Goal: Task Accomplishment & Management: Use online tool/utility

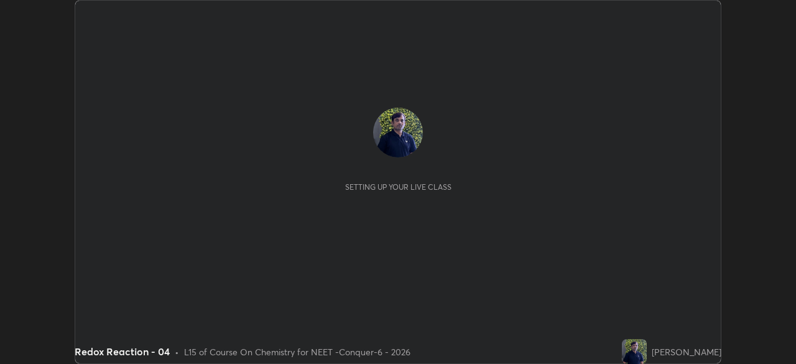
scroll to position [364, 796]
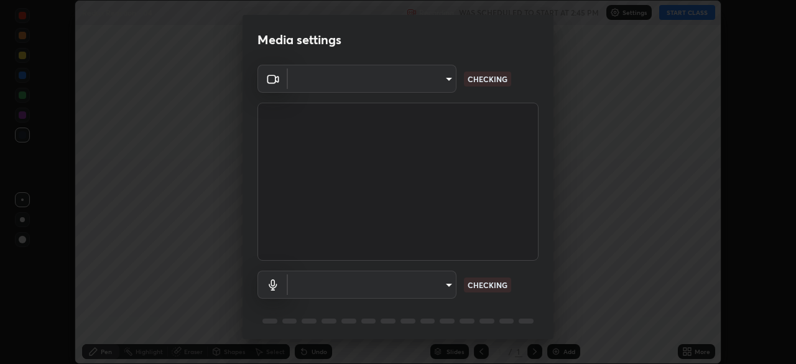
click at [444, 88] on body "Erase all Redox Reaction - 04 Recording WAS SCHEDULED TO START AT 2:45 PM Setti…" at bounding box center [398, 182] width 796 height 364
click at [435, 88] on div at bounding box center [398, 182] width 796 height 364
type input "ad23c5e1eec40c929e15baf649206283bee037f2ec2e6fc856d192bb2adaae55"
type input "bacd120e2728bcaa93de399d5b14713bfd4da43ca453c7f8d7901db11a0ced92"
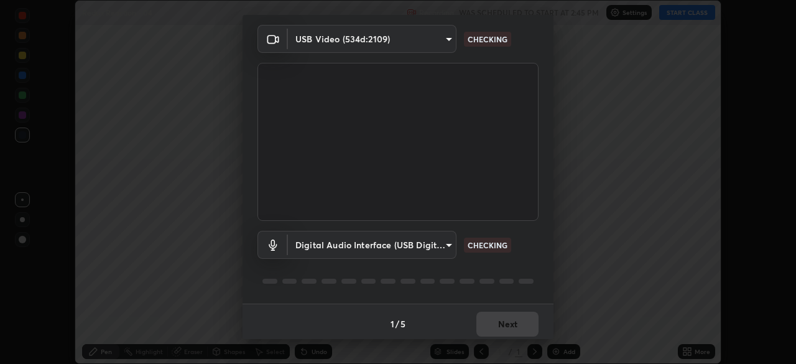
scroll to position [43, 0]
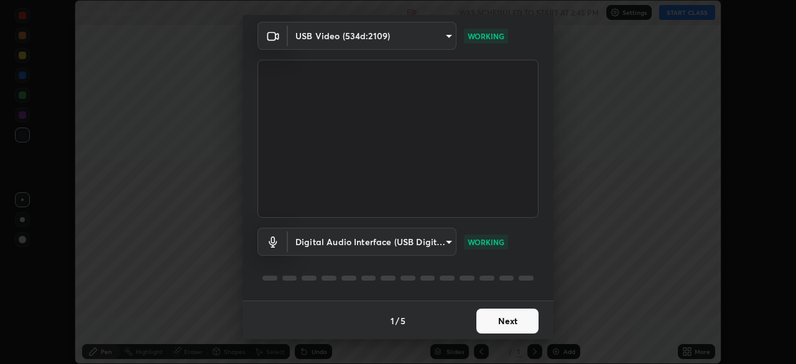
click at [500, 319] on button "Next" at bounding box center [508, 321] width 62 height 25
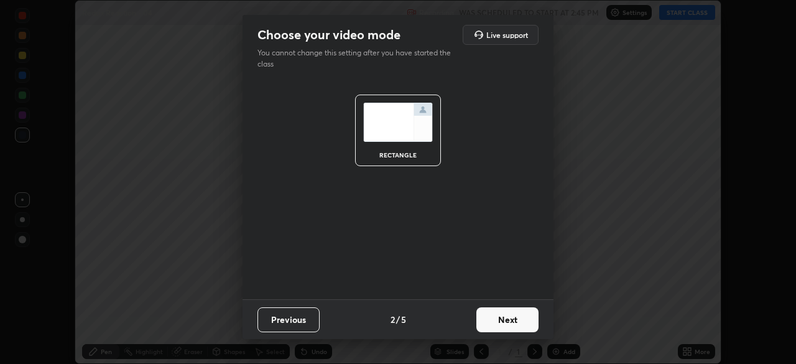
click at [508, 323] on button "Next" at bounding box center [508, 319] width 62 height 25
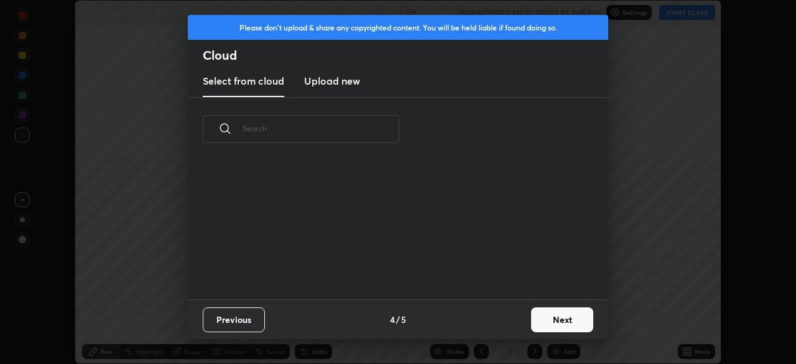
click at [533, 323] on button "Next" at bounding box center [562, 319] width 62 height 25
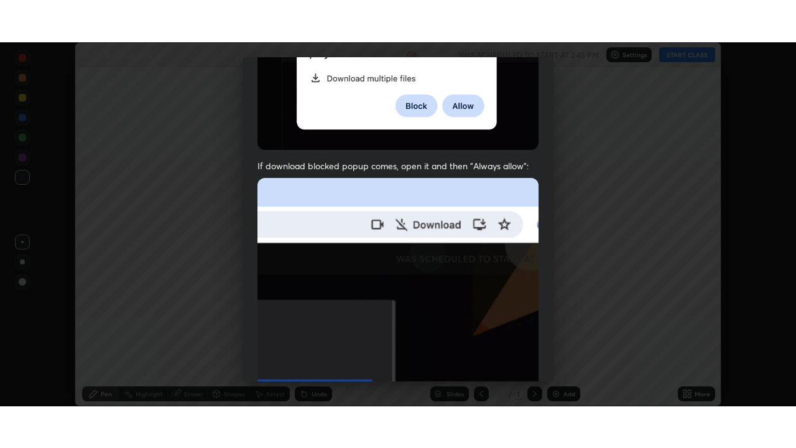
scroll to position [298, 0]
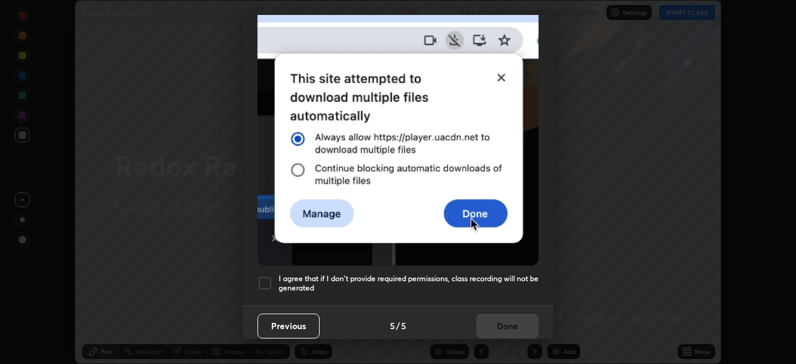
click at [270, 279] on div at bounding box center [265, 283] width 15 height 15
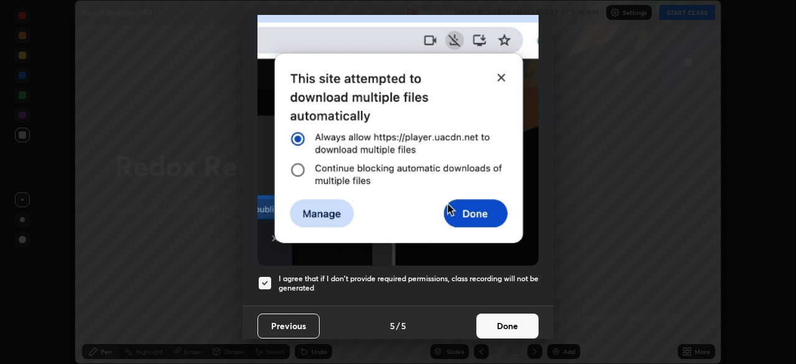
click at [503, 317] on button "Done" at bounding box center [508, 326] width 62 height 25
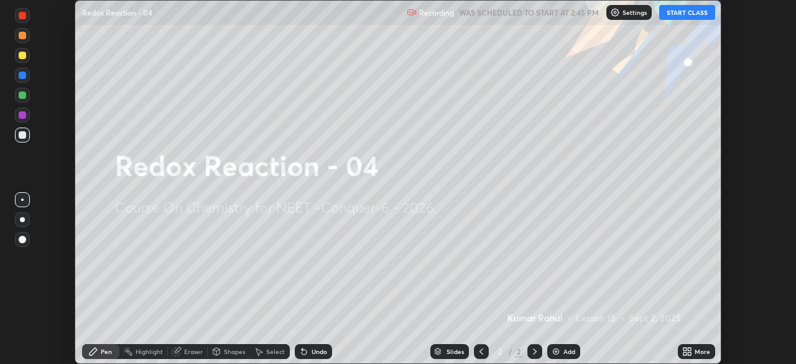
click at [684, 355] on icon at bounding box center [685, 353] width 3 height 3
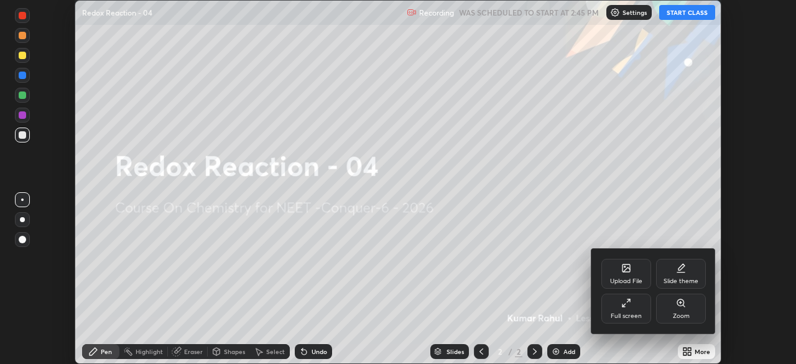
click at [633, 315] on div "Full screen" at bounding box center [626, 316] width 31 height 6
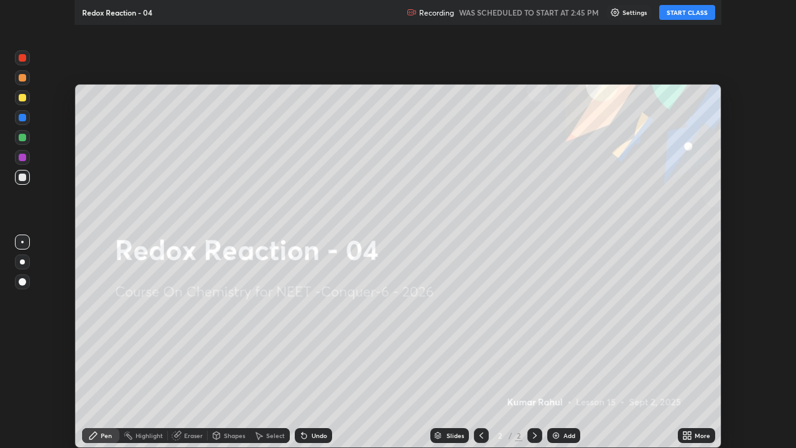
scroll to position [448, 796]
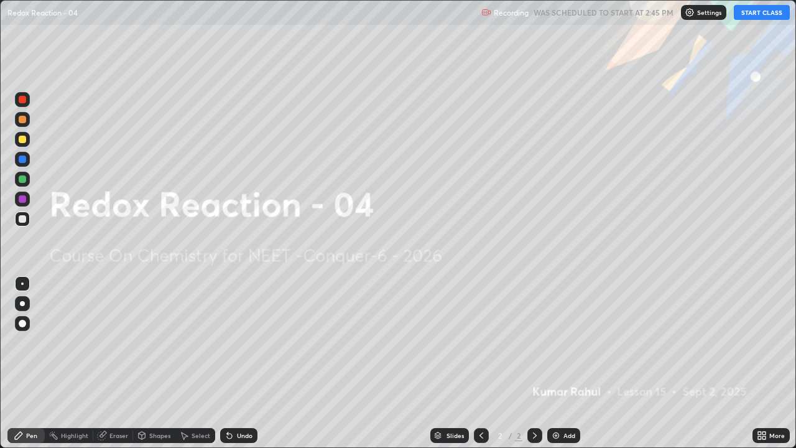
click at [698, 12] on div "Settings" at bounding box center [703, 12] width 45 height 15
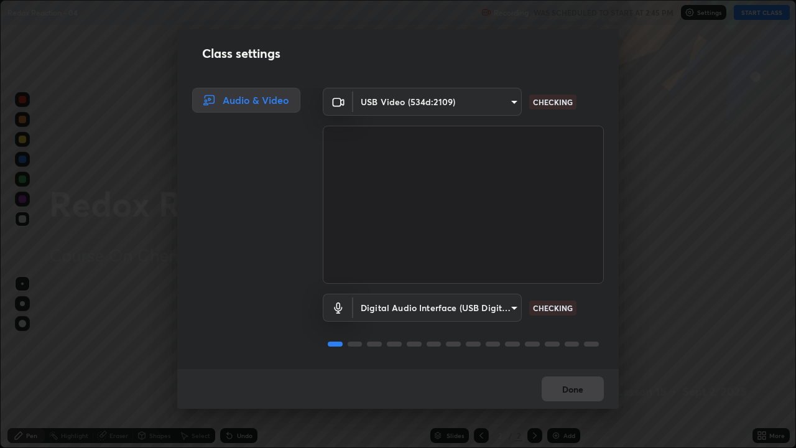
scroll to position [1, 0]
click at [570, 363] on button "Done" at bounding box center [573, 388] width 62 height 25
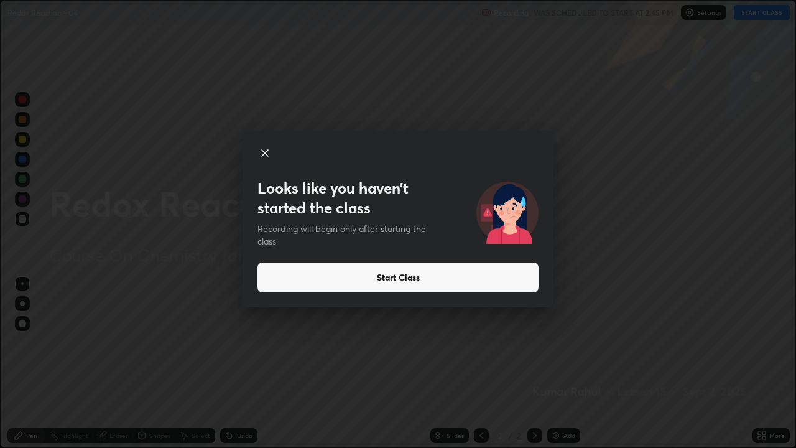
click at [400, 274] on button "Start Class" at bounding box center [398, 278] width 281 height 30
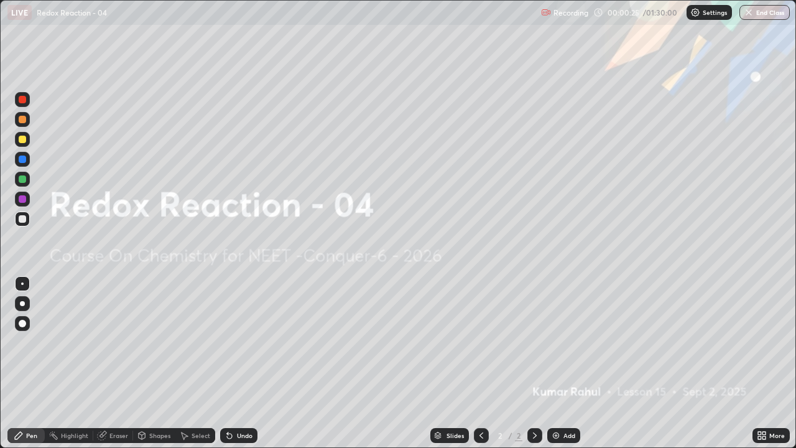
click at [569, 363] on div "Add" at bounding box center [564, 435] width 33 height 15
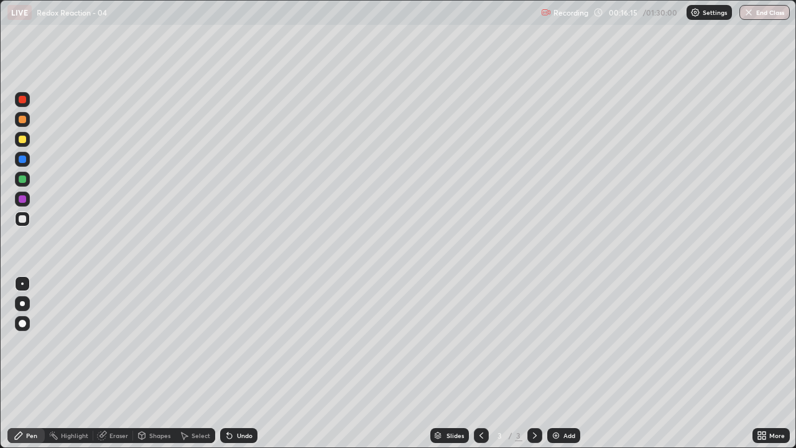
click at [113, 363] on div "Eraser" at bounding box center [119, 435] width 19 height 6
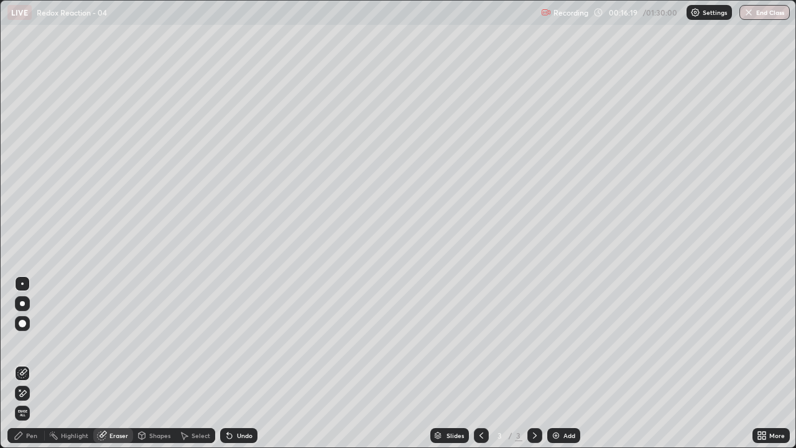
click at [24, 363] on icon at bounding box center [23, 393] width 7 height 6
click at [33, 363] on div "Pen" at bounding box center [31, 435] width 11 height 6
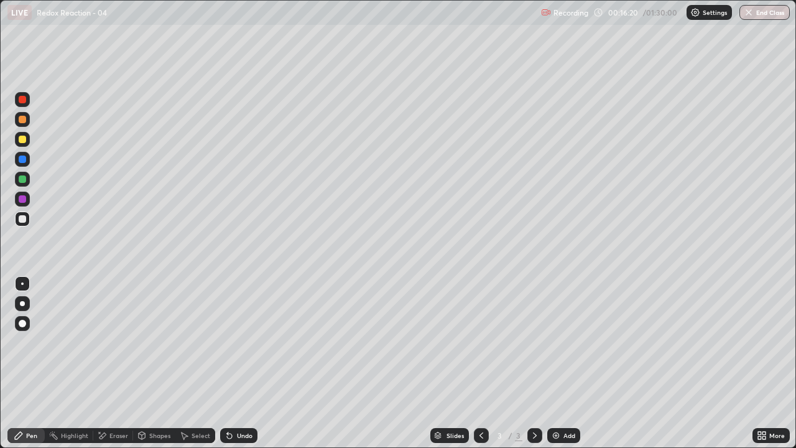
click at [25, 306] on div at bounding box center [22, 303] width 15 height 15
click at [533, 363] on icon at bounding box center [535, 436] width 10 height 10
click at [564, 363] on div "Add" at bounding box center [570, 435] width 12 height 6
click at [115, 363] on div "Eraser" at bounding box center [119, 435] width 19 height 6
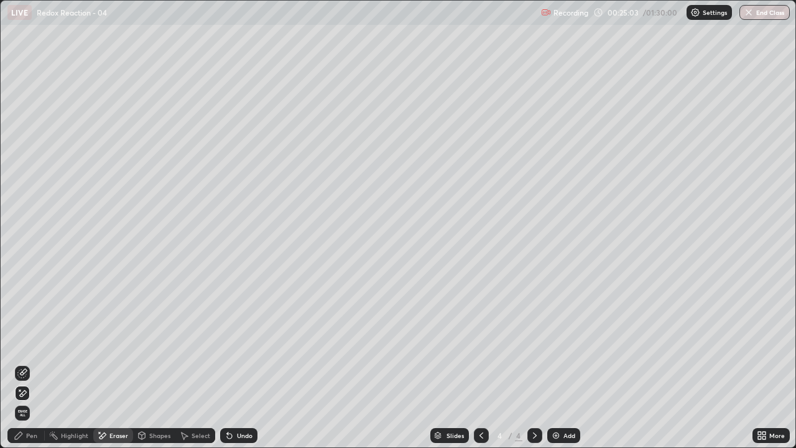
click at [35, 363] on div "Pen" at bounding box center [31, 435] width 11 height 6
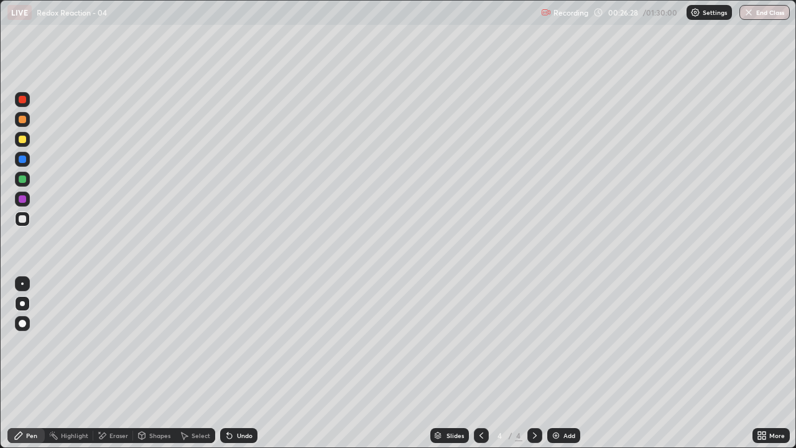
click at [116, 363] on div "Eraser" at bounding box center [119, 435] width 19 height 6
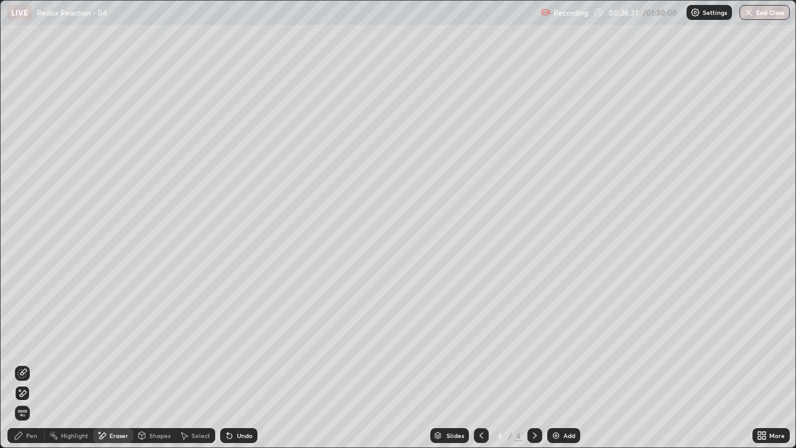
click at [34, 363] on div "Pen" at bounding box center [31, 435] width 11 height 6
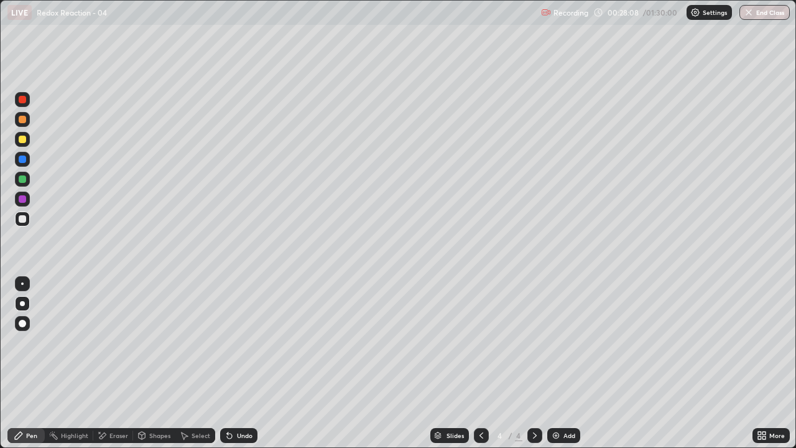
click at [118, 363] on div "Eraser" at bounding box center [119, 435] width 19 height 6
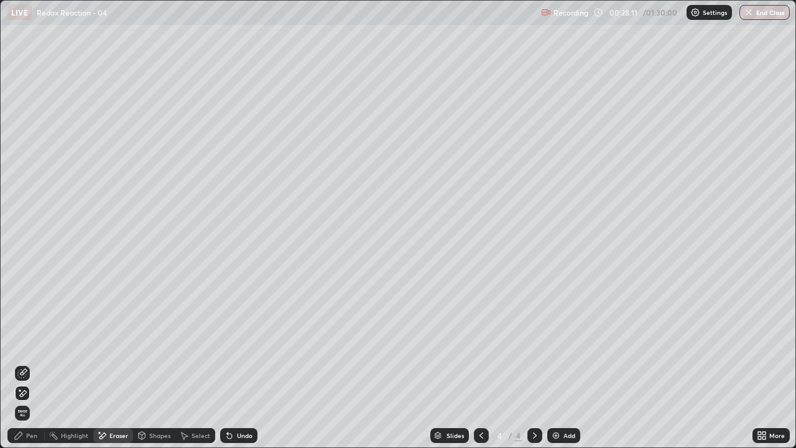
click at [30, 363] on div "Pen" at bounding box center [25, 435] width 37 height 15
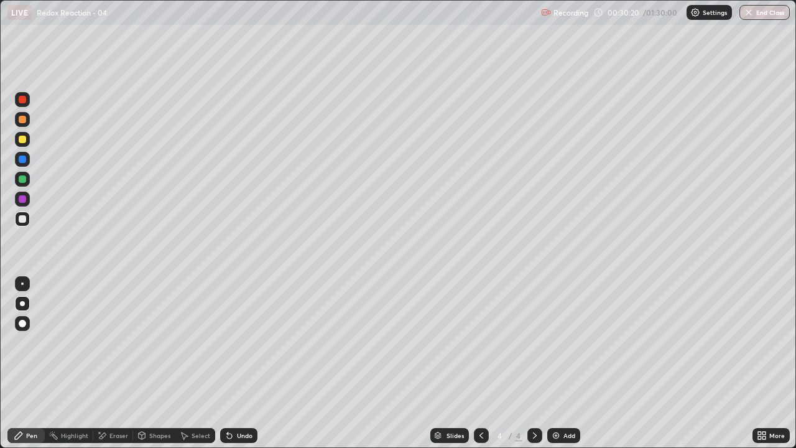
click at [533, 363] on icon at bounding box center [535, 436] width 10 height 10
click at [562, 363] on div "Add" at bounding box center [564, 435] width 33 height 15
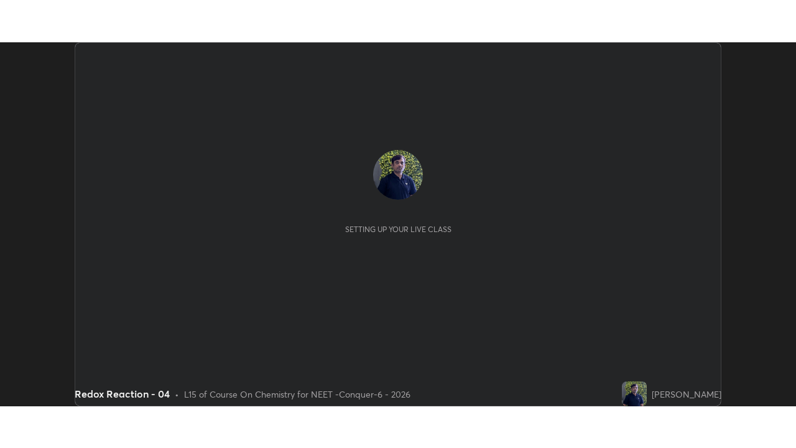
scroll to position [364, 796]
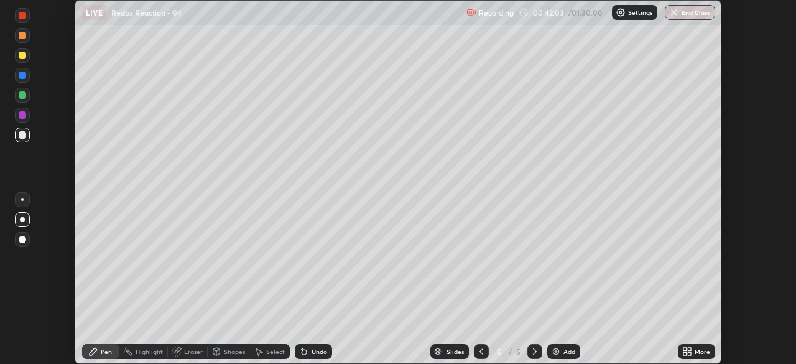
click at [684, 350] on icon at bounding box center [685, 349] width 3 height 3
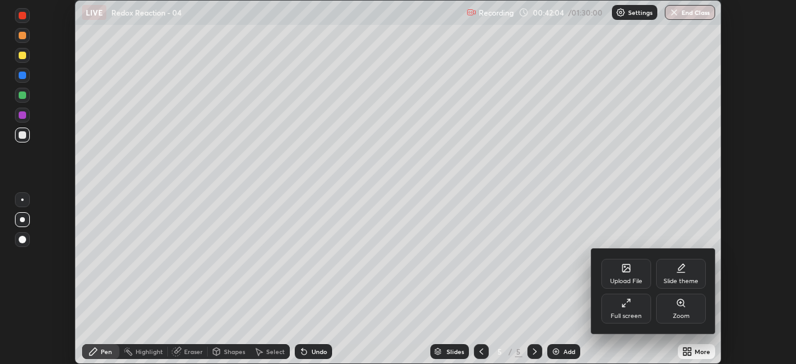
click at [624, 313] on div "Full screen" at bounding box center [626, 316] width 31 height 6
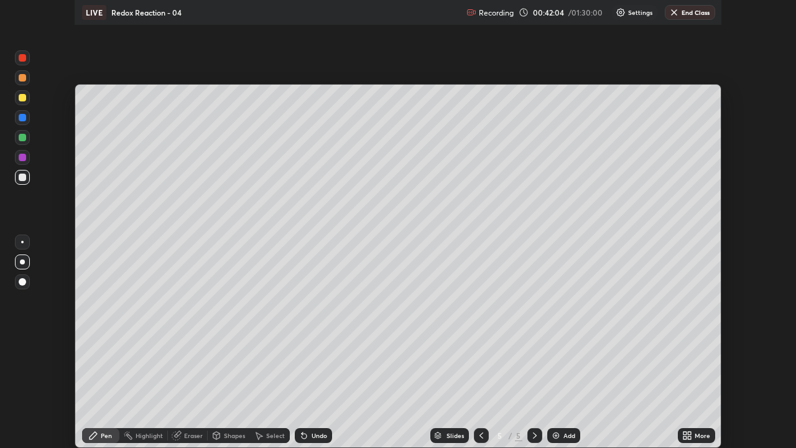
scroll to position [448, 796]
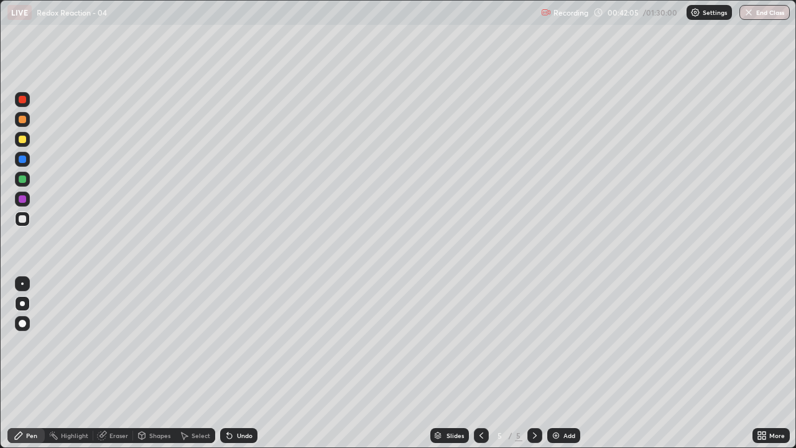
click at [693, 14] on img at bounding box center [696, 12] width 10 height 10
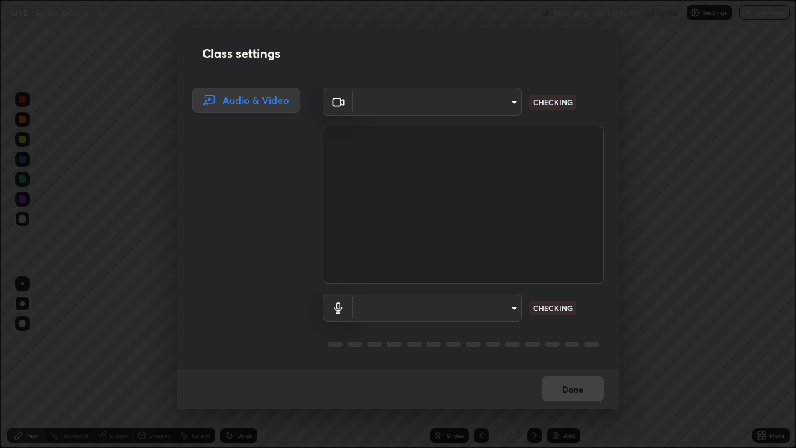
click at [490, 112] on body "Erase all LIVE Redox Reaction - 04 Recording 00:42:06 / 01:30:00 Settings End C…" at bounding box center [398, 224] width 796 height 448
click at [480, 105] on div at bounding box center [398, 224] width 796 height 448
type input "ad23c5e1eec40c929e15baf649206283bee037f2ec2e6fc856d192bb2adaae55"
type input "bacd120e2728bcaa93de399d5b14713bfd4da43ca453c7f8d7901db11a0ced92"
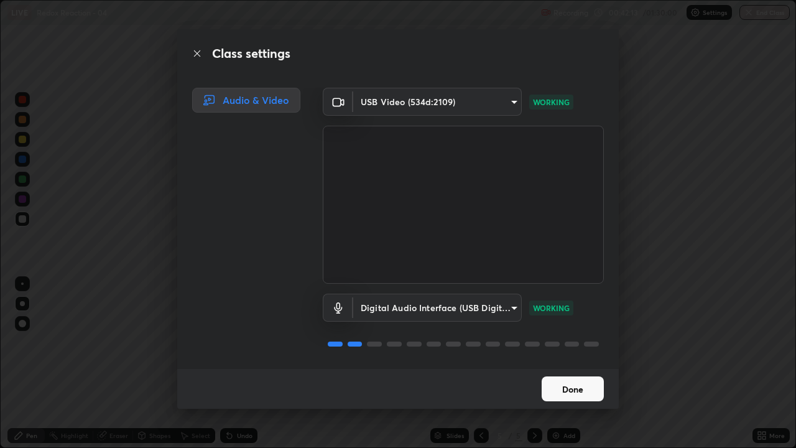
click at [569, 363] on button "Done" at bounding box center [573, 388] width 62 height 25
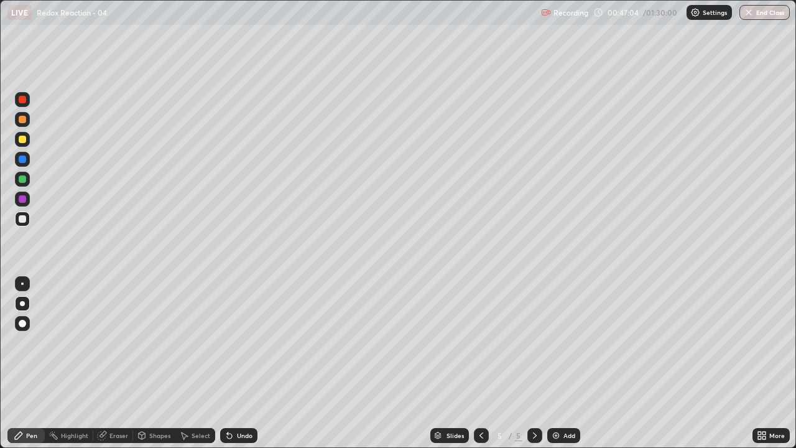
click at [535, 363] on icon at bounding box center [535, 435] width 4 height 6
click at [561, 363] on div "Add" at bounding box center [564, 435] width 33 height 15
click at [119, 363] on div "Eraser" at bounding box center [119, 435] width 19 height 6
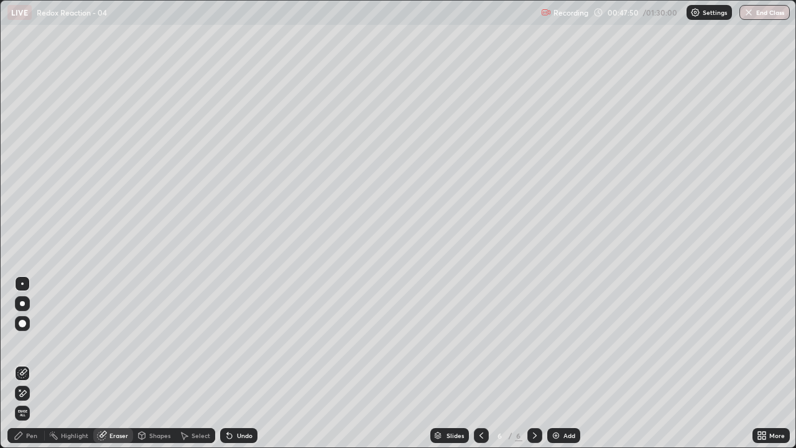
click at [31, 363] on div "Pen" at bounding box center [25, 435] width 37 height 15
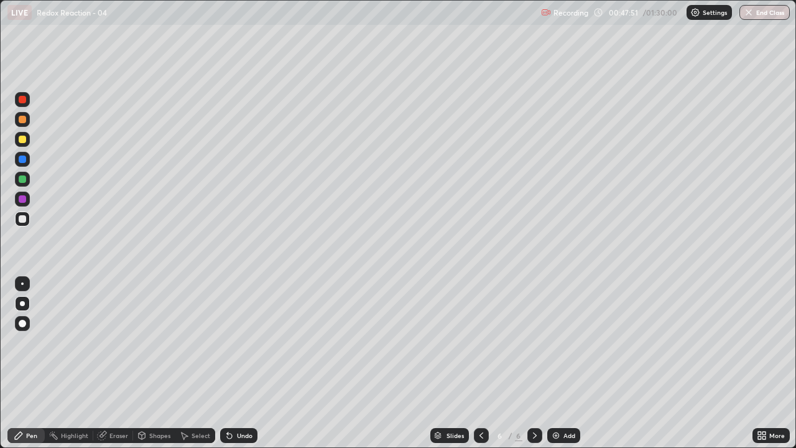
click at [477, 363] on icon at bounding box center [482, 436] width 10 height 10
click at [535, 363] on icon at bounding box center [535, 436] width 10 height 10
click at [480, 363] on icon at bounding box center [482, 436] width 10 height 10
click at [533, 363] on icon at bounding box center [535, 436] width 10 height 10
click at [533, 363] on icon at bounding box center [535, 435] width 4 height 6
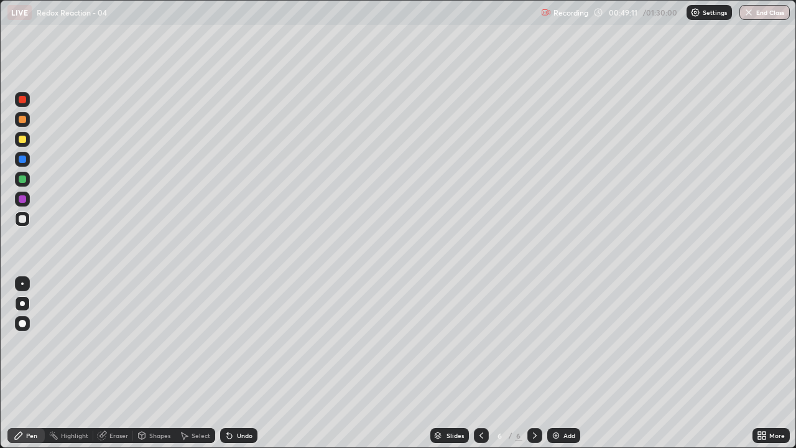
click at [569, 363] on div "Add" at bounding box center [570, 435] width 12 height 6
click at [121, 363] on div "Eraser" at bounding box center [119, 435] width 19 height 6
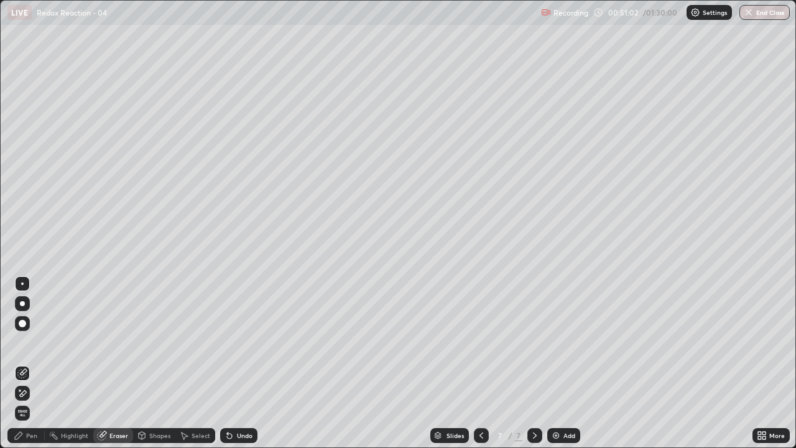
click at [30, 363] on div "Pen" at bounding box center [31, 435] width 11 height 6
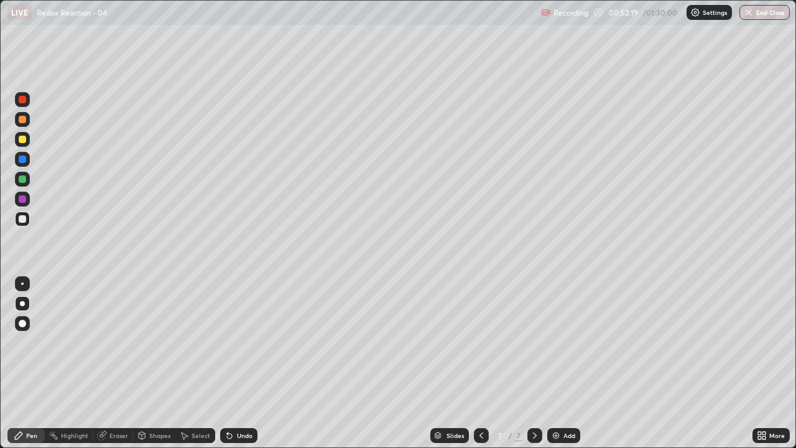
click at [115, 363] on div "Eraser" at bounding box center [119, 435] width 19 height 6
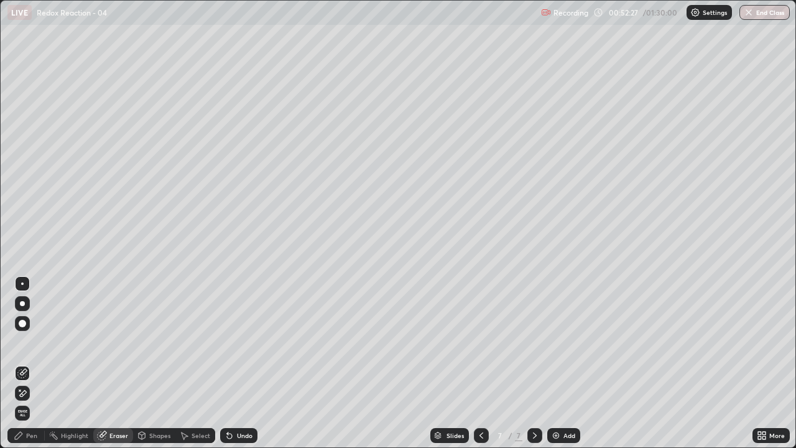
click at [30, 363] on div "Pen" at bounding box center [31, 435] width 11 height 6
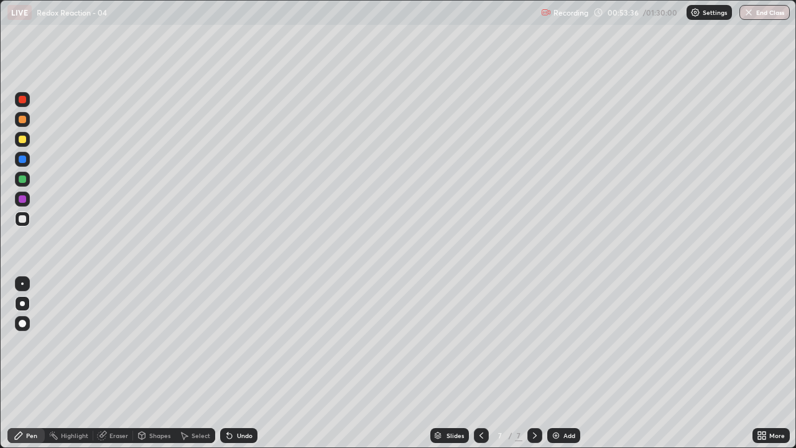
click at [534, 363] on icon at bounding box center [535, 436] width 10 height 10
click at [568, 363] on div "Add" at bounding box center [564, 435] width 33 height 15
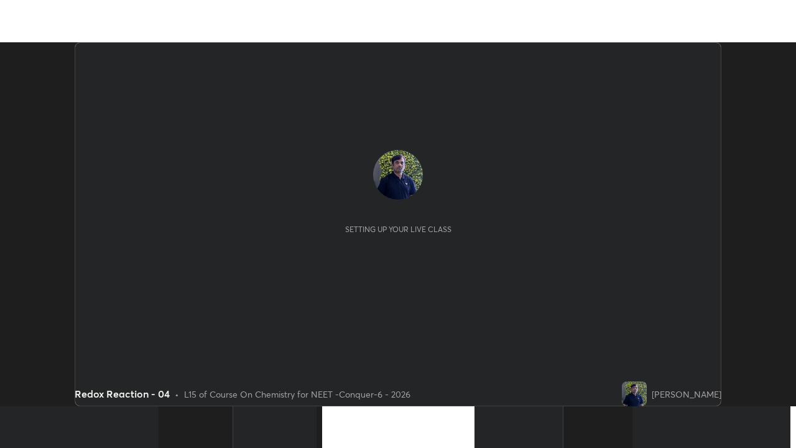
scroll to position [364, 796]
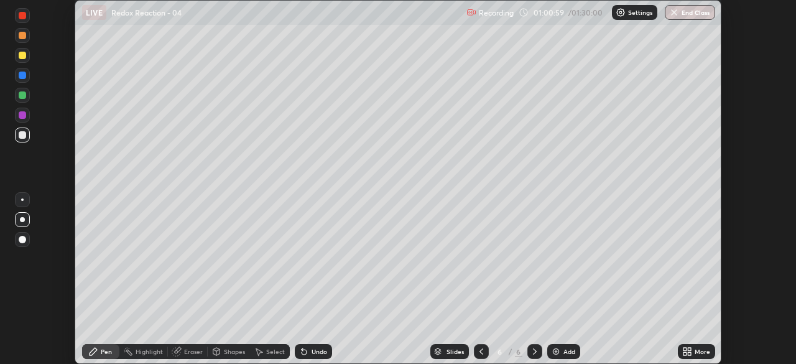
click at [685, 349] on icon at bounding box center [685, 349] width 3 height 3
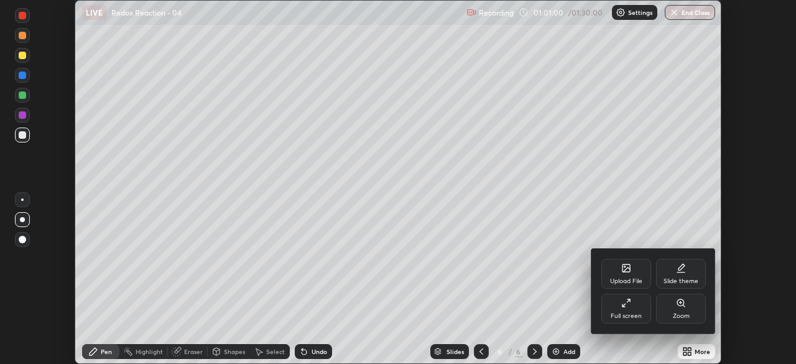
click at [635, 317] on div "Full screen" at bounding box center [626, 316] width 31 height 6
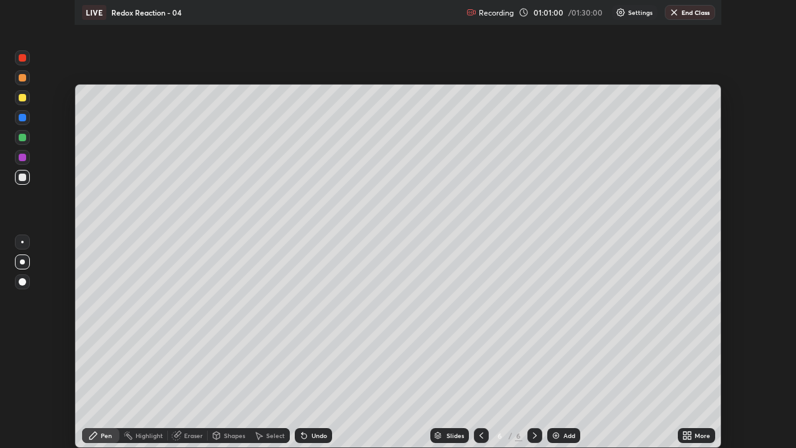
scroll to position [448, 796]
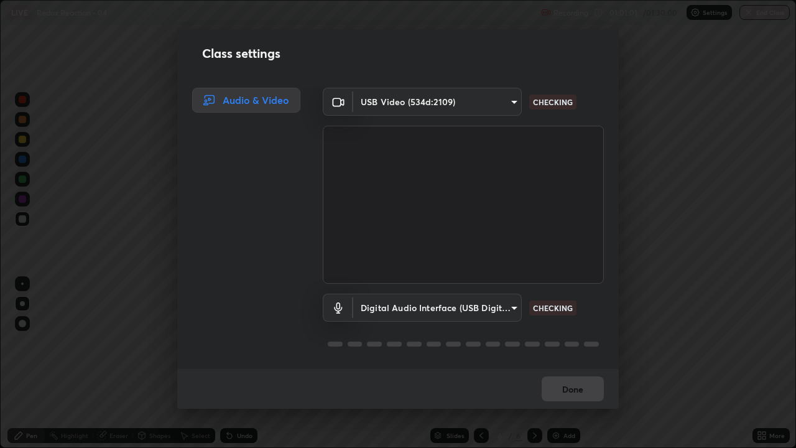
click at [496, 106] on body "Erase all LIVE Redox Reaction - 04 Recording 01:01:01 / 01:30:00 Settings End C…" at bounding box center [398, 224] width 796 height 448
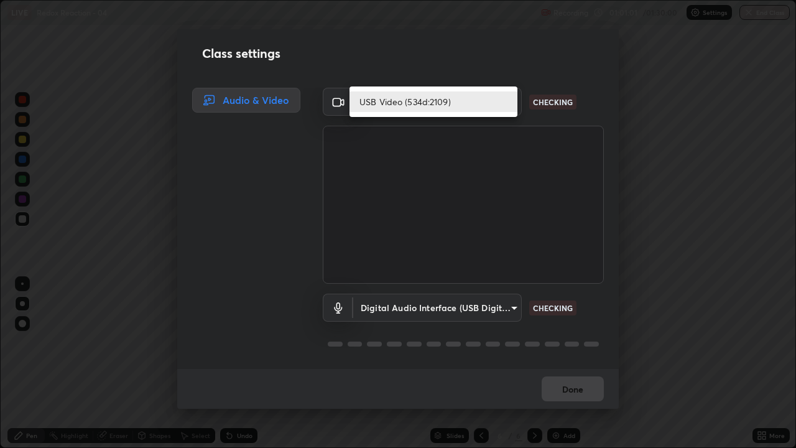
click at [489, 107] on li "USB Video (534d:2109)" at bounding box center [434, 101] width 168 height 21
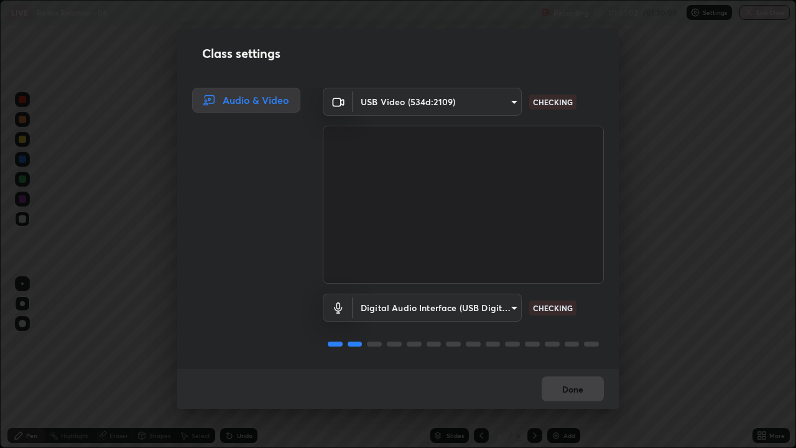
scroll to position [1, 0]
click at [571, 363] on button "Done" at bounding box center [573, 388] width 62 height 25
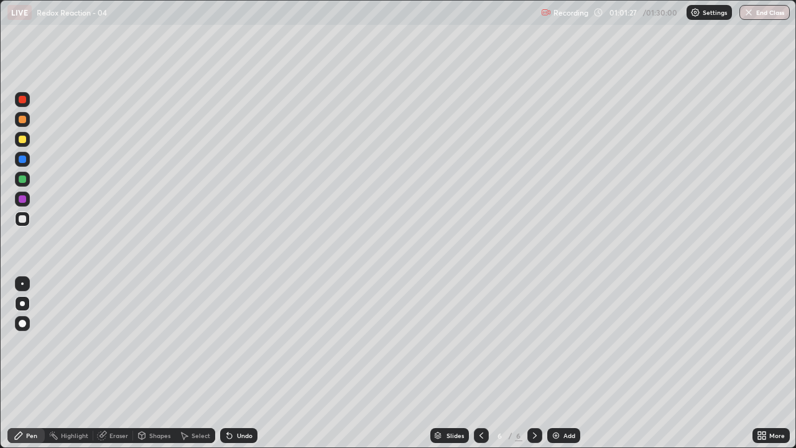
click at [480, 363] on icon at bounding box center [482, 435] width 4 height 6
click at [534, 363] on icon at bounding box center [535, 436] width 10 height 10
click at [538, 363] on icon at bounding box center [535, 436] width 10 height 10
click at [480, 363] on div at bounding box center [481, 435] width 15 height 15
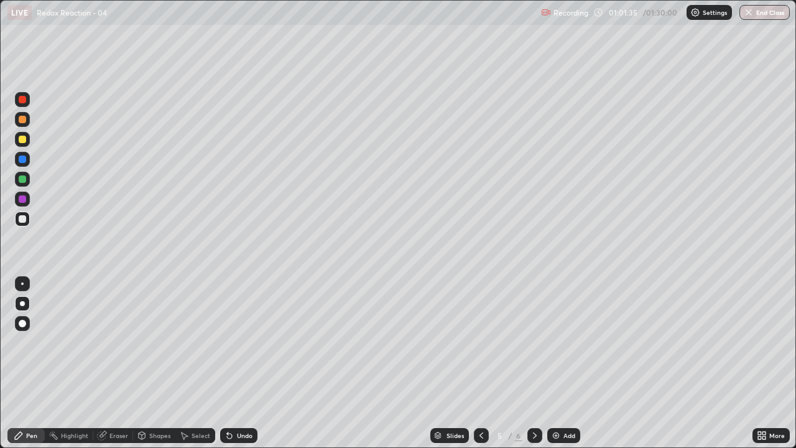
click at [536, 363] on icon at bounding box center [535, 436] width 10 height 10
click at [538, 363] on icon at bounding box center [535, 436] width 10 height 10
click at [113, 363] on div "Eraser" at bounding box center [119, 435] width 19 height 6
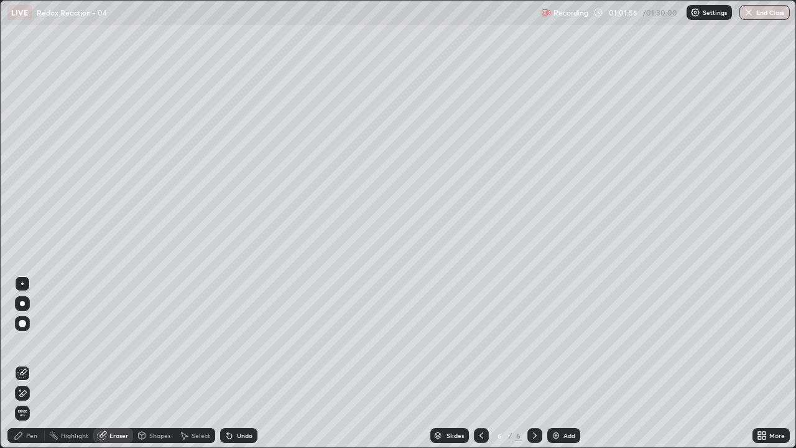
click at [32, 363] on div "Pen" at bounding box center [25, 435] width 37 height 15
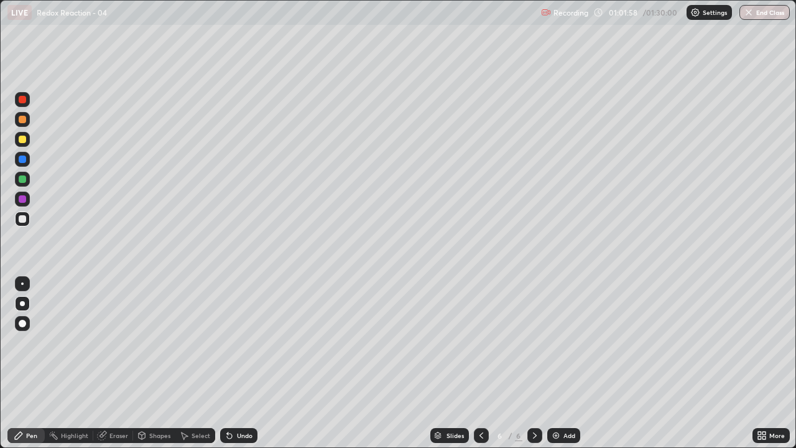
click at [480, 363] on icon at bounding box center [482, 436] width 10 height 10
click at [536, 363] on icon at bounding box center [535, 436] width 10 height 10
click at [534, 363] on icon at bounding box center [535, 436] width 10 height 10
click at [536, 363] on icon at bounding box center [535, 436] width 10 height 10
click at [121, 363] on div "Eraser" at bounding box center [119, 435] width 19 height 6
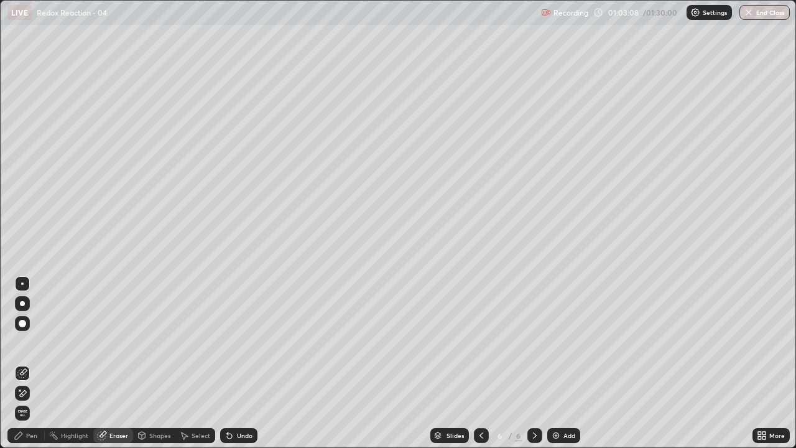
click at [34, 363] on div "Pen" at bounding box center [25, 435] width 37 height 15
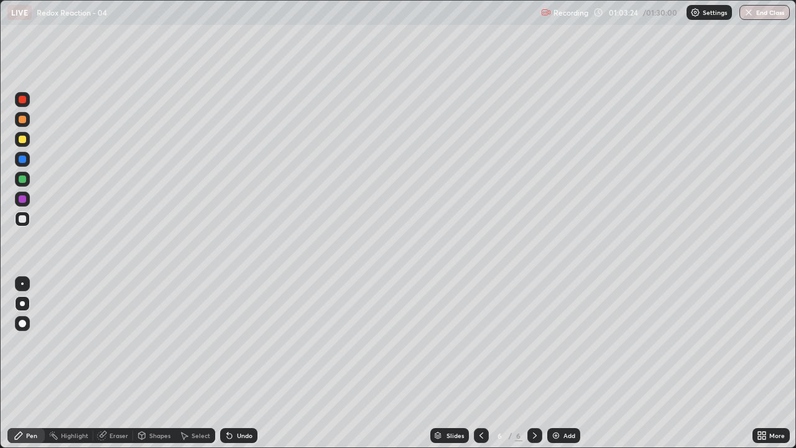
click at [531, 363] on icon at bounding box center [535, 436] width 10 height 10
click at [564, 363] on div "Add" at bounding box center [570, 435] width 12 height 6
click at [121, 363] on div "Eraser" at bounding box center [119, 435] width 19 height 6
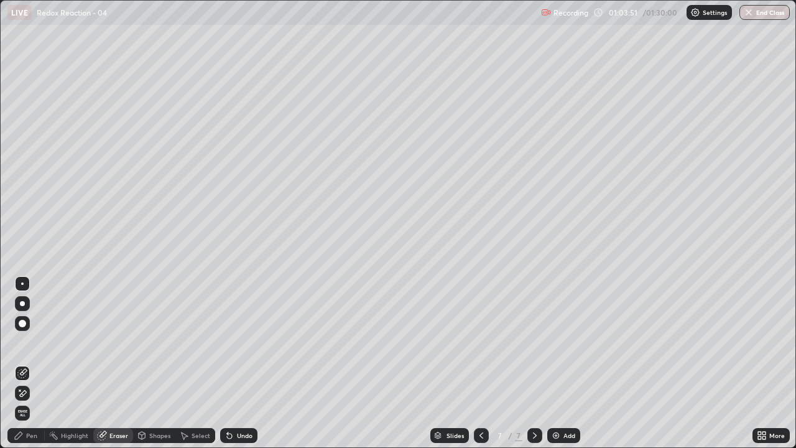
click at [33, 363] on div "Pen" at bounding box center [31, 435] width 11 height 6
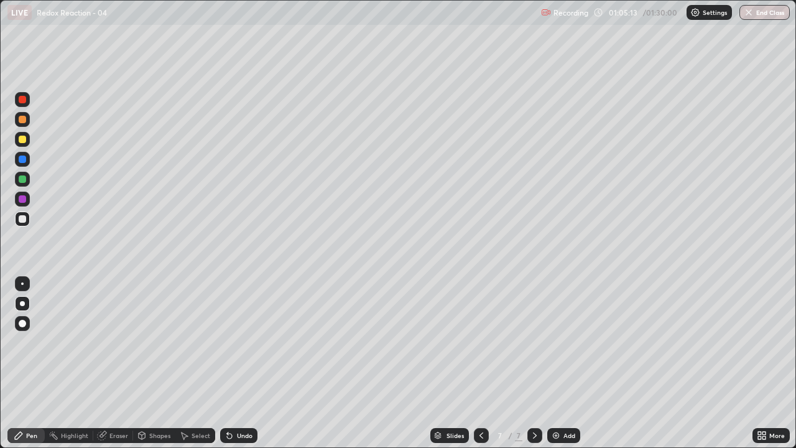
click at [564, 363] on div "Add" at bounding box center [570, 435] width 12 height 6
click at [485, 363] on div at bounding box center [481, 435] width 15 height 15
click at [541, 363] on div at bounding box center [535, 435] width 15 height 25
click at [534, 363] on icon at bounding box center [535, 436] width 10 height 10
click at [564, 363] on div "Add" at bounding box center [570, 435] width 12 height 6
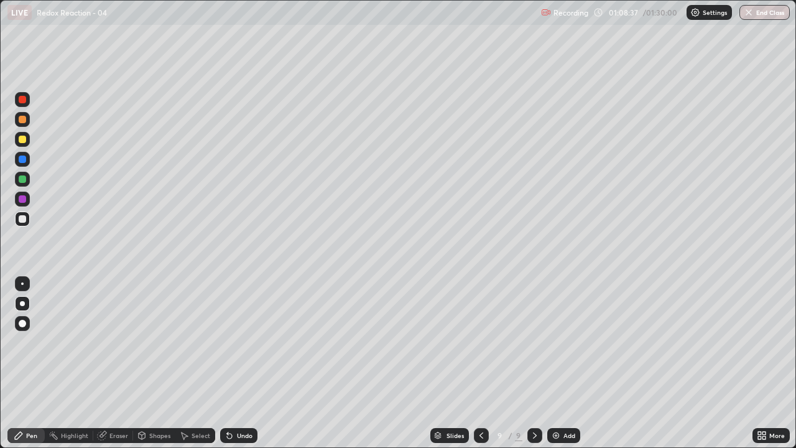
click at [541, 363] on div at bounding box center [535, 435] width 15 height 15
click at [568, 363] on div "Add" at bounding box center [570, 435] width 12 height 6
click at [117, 363] on div "Eraser" at bounding box center [119, 435] width 19 height 6
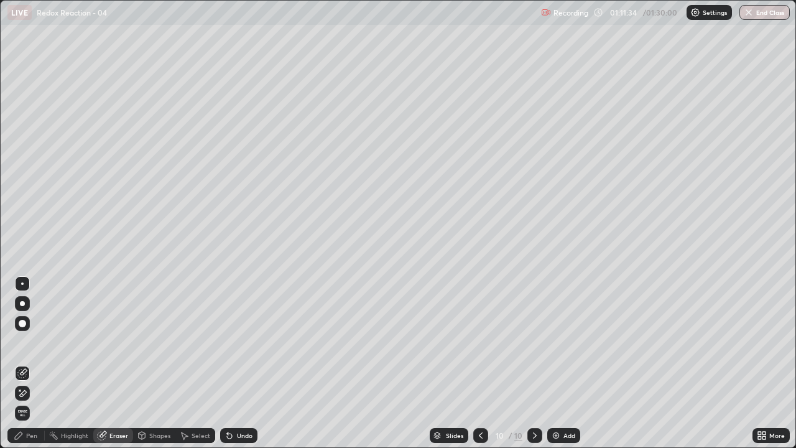
click at [32, 363] on div "Pen" at bounding box center [25, 435] width 37 height 15
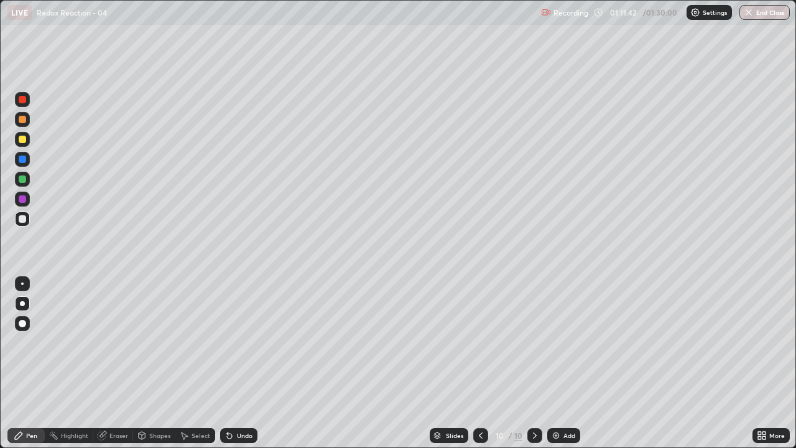
click at [107, 363] on div "Eraser" at bounding box center [113, 435] width 40 height 15
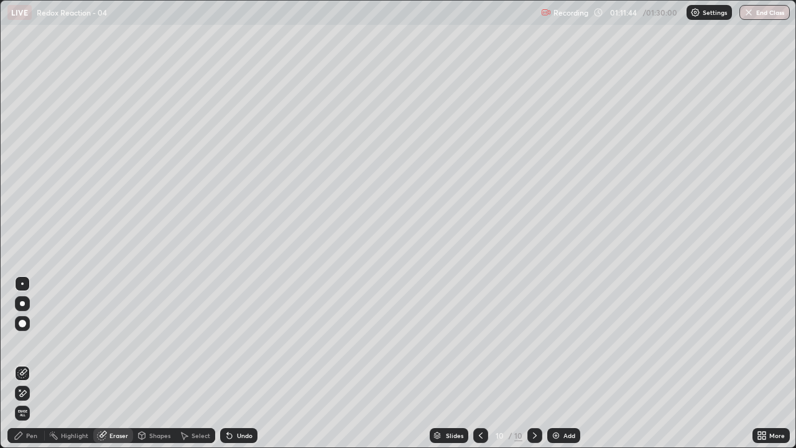
click at [32, 363] on div "Pen" at bounding box center [31, 435] width 11 height 6
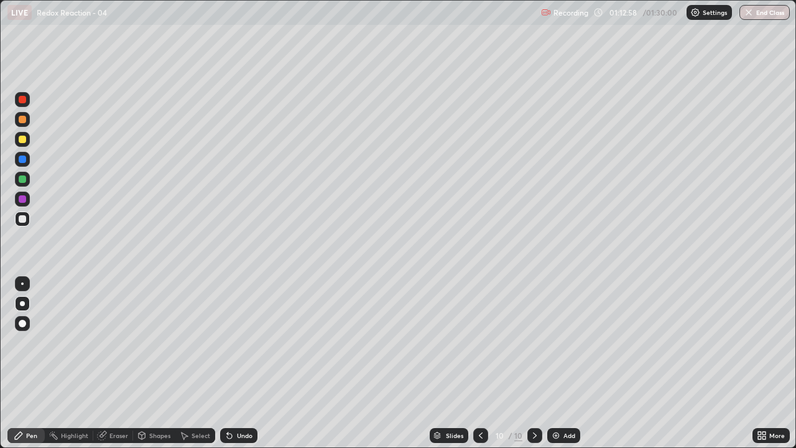
click at [117, 363] on div "Eraser" at bounding box center [119, 435] width 19 height 6
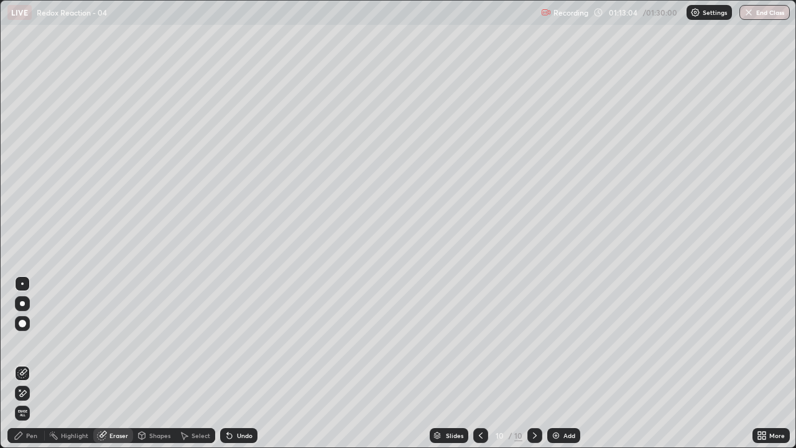
click at [30, 363] on div "Pen" at bounding box center [31, 435] width 11 height 6
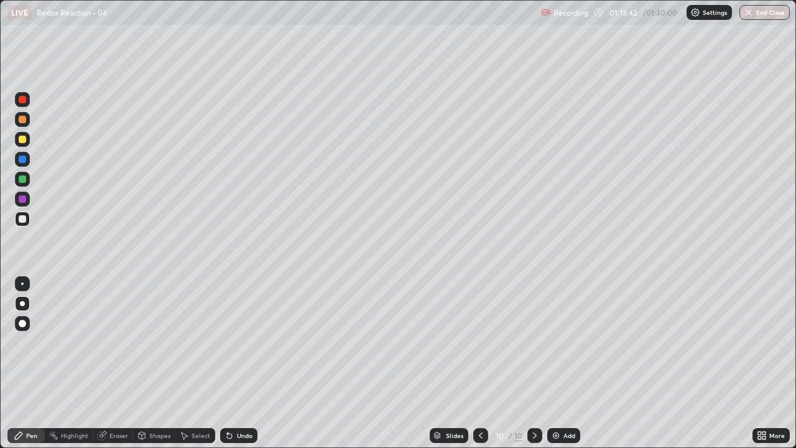
click at [538, 363] on icon at bounding box center [535, 436] width 10 height 10
click at [565, 363] on div "Add" at bounding box center [570, 435] width 12 height 6
click at [485, 363] on icon at bounding box center [482, 436] width 10 height 10
click at [533, 363] on icon at bounding box center [535, 436] width 10 height 10
click at [536, 363] on icon at bounding box center [535, 436] width 10 height 10
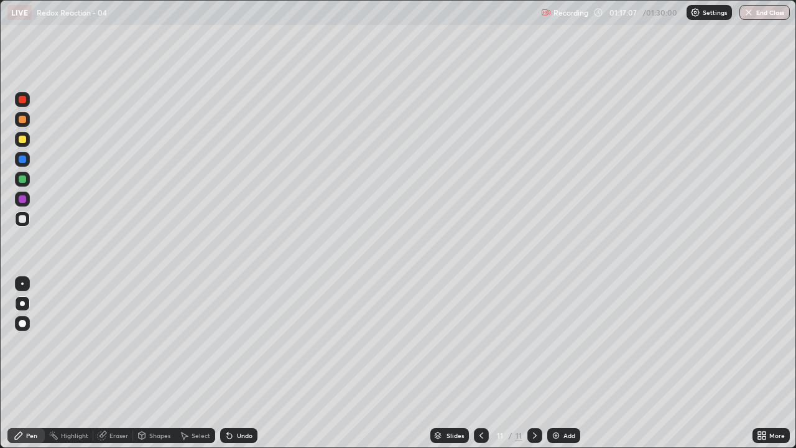
click at [561, 363] on div "Add" at bounding box center [564, 435] width 33 height 15
click at [478, 363] on icon at bounding box center [482, 436] width 10 height 10
click at [483, 363] on icon at bounding box center [482, 436] width 10 height 10
click at [532, 363] on icon at bounding box center [535, 436] width 10 height 10
click at [531, 363] on icon at bounding box center [535, 436] width 10 height 10
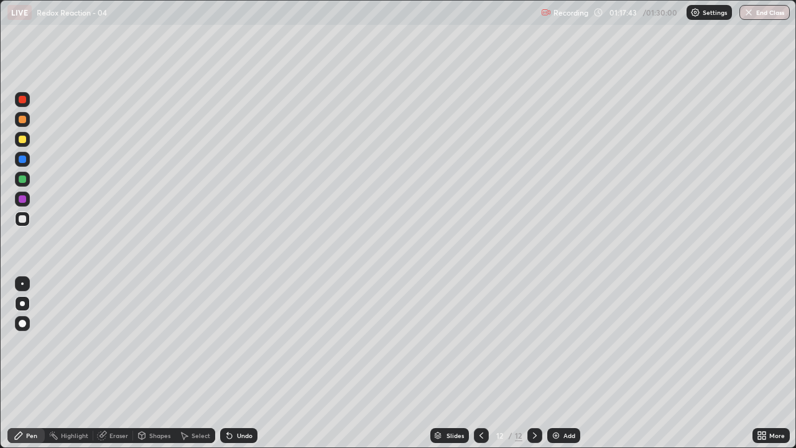
click at [482, 363] on icon at bounding box center [482, 436] width 10 height 10
click at [531, 363] on icon at bounding box center [535, 436] width 10 height 10
click at [483, 363] on icon at bounding box center [482, 436] width 10 height 10
click at [535, 363] on icon at bounding box center [535, 436] width 10 height 10
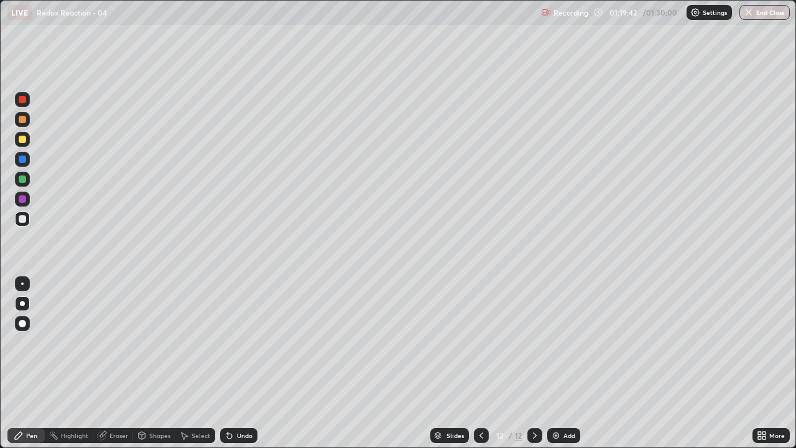
click at [569, 363] on div "Add" at bounding box center [570, 435] width 12 height 6
click at [538, 363] on icon at bounding box center [535, 436] width 10 height 10
click at [566, 363] on div "Add" at bounding box center [570, 435] width 12 height 6
click at [534, 363] on icon at bounding box center [535, 436] width 10 height 10
click at [572, 363] on div "Add" at bounding box center [570, 435] width 12 height 6
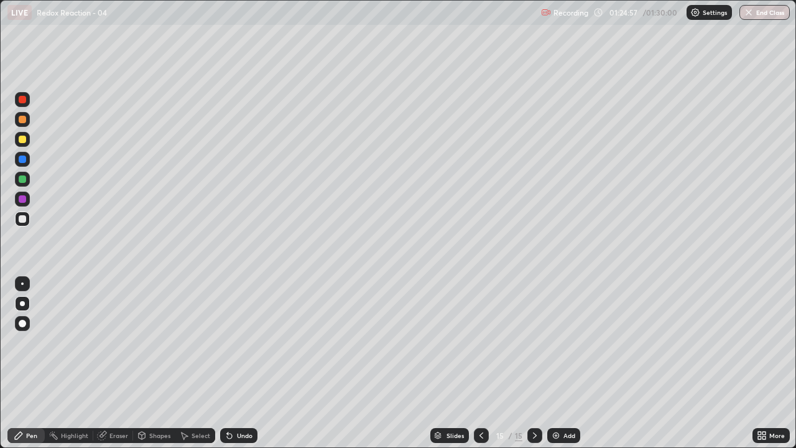
click at [123, 363] on div "Eraser" at bounding box center [119, 435] width 19 height 6
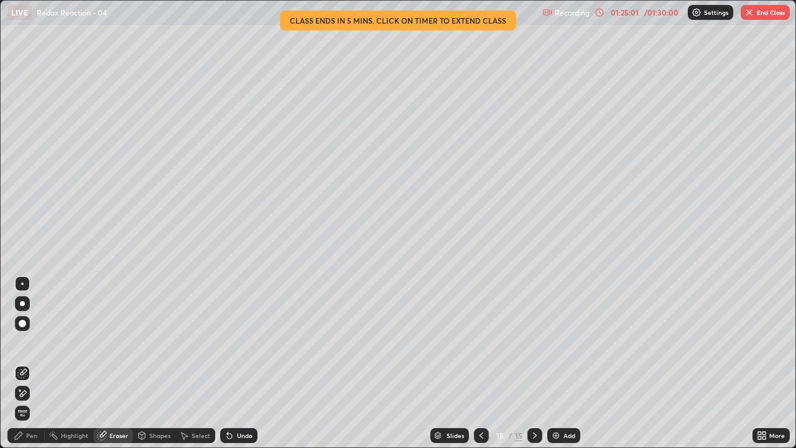
click at [34, 363] on div "Pen" at bounding box center [31, 435] width 11 height 6
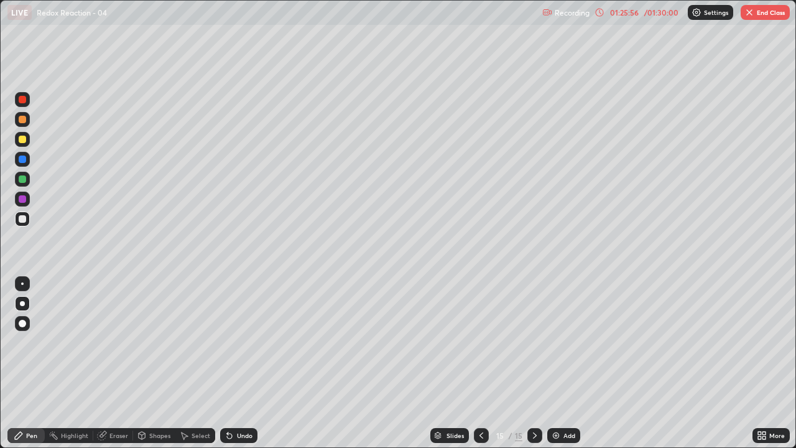
click at [532, 363] on icon at bounding box center [535, 436] width 10 height 10
click at [566, 363] on div "Add" at bounding box center [570, 435] width 12 height 6
click at [477, 363] on icon at bounding box center [482, 436] width 10 height 10
click at [535, 363] on icon at bounding box center [535, 435] width 4 height 6
click at [480, 363] on div at bounding box center [481, 435] width 15 height 25
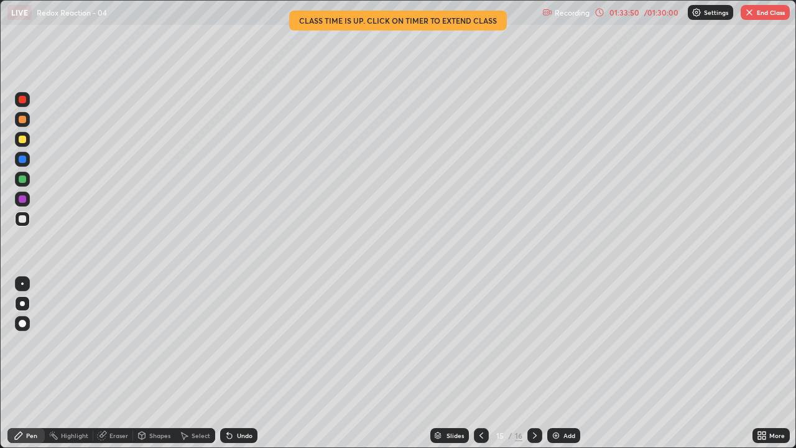
click at [755, 14] on button "End Class" at bounding box center [765, 12] width 49 height 15
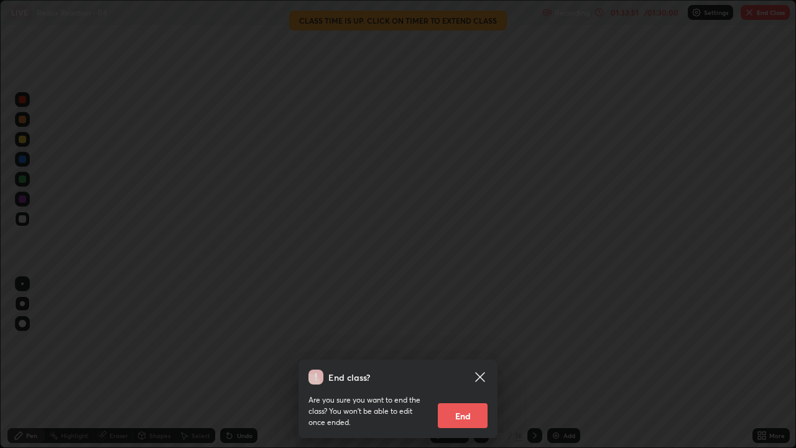
click at [468, 363] on button "End" at bounding box center [463, 415] width 50 height 25
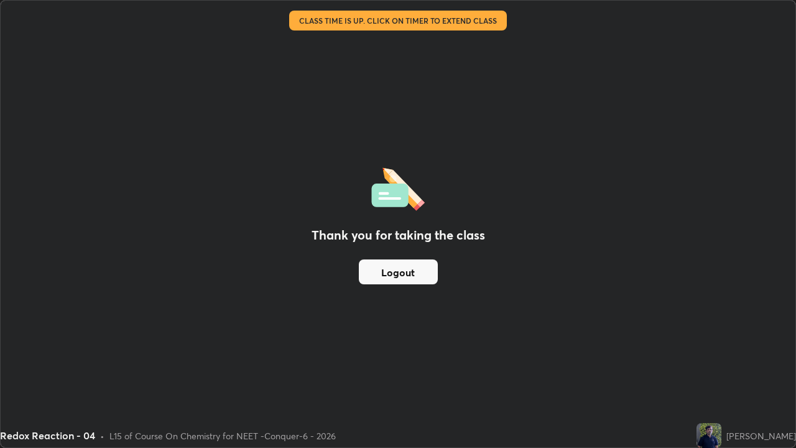
click at [411, 274] on button "Logout" at bounding box center [398, 271] width 79 height 25
